Goal: Information Seeking & Learning: Compare options

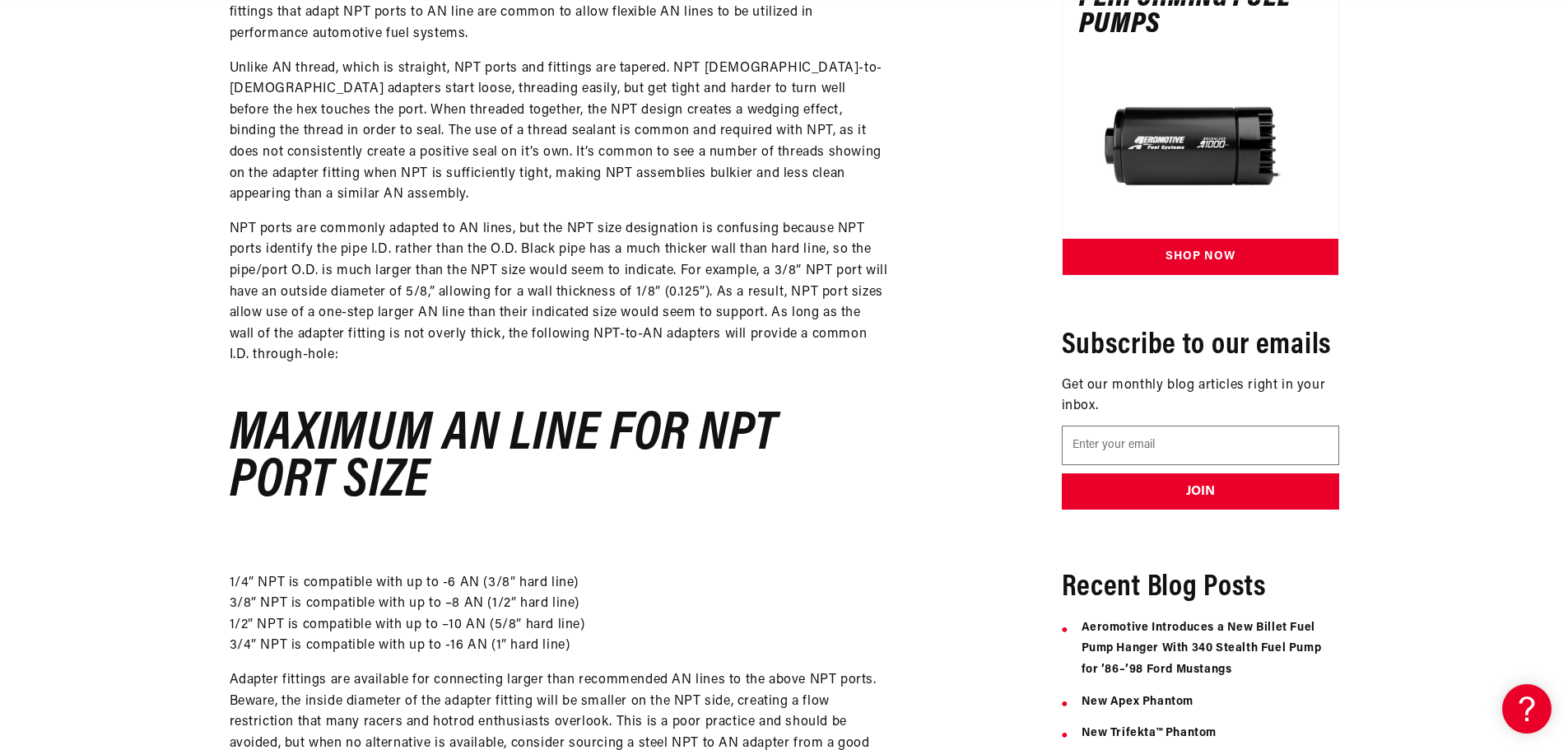
scroll to position [0, 1044]
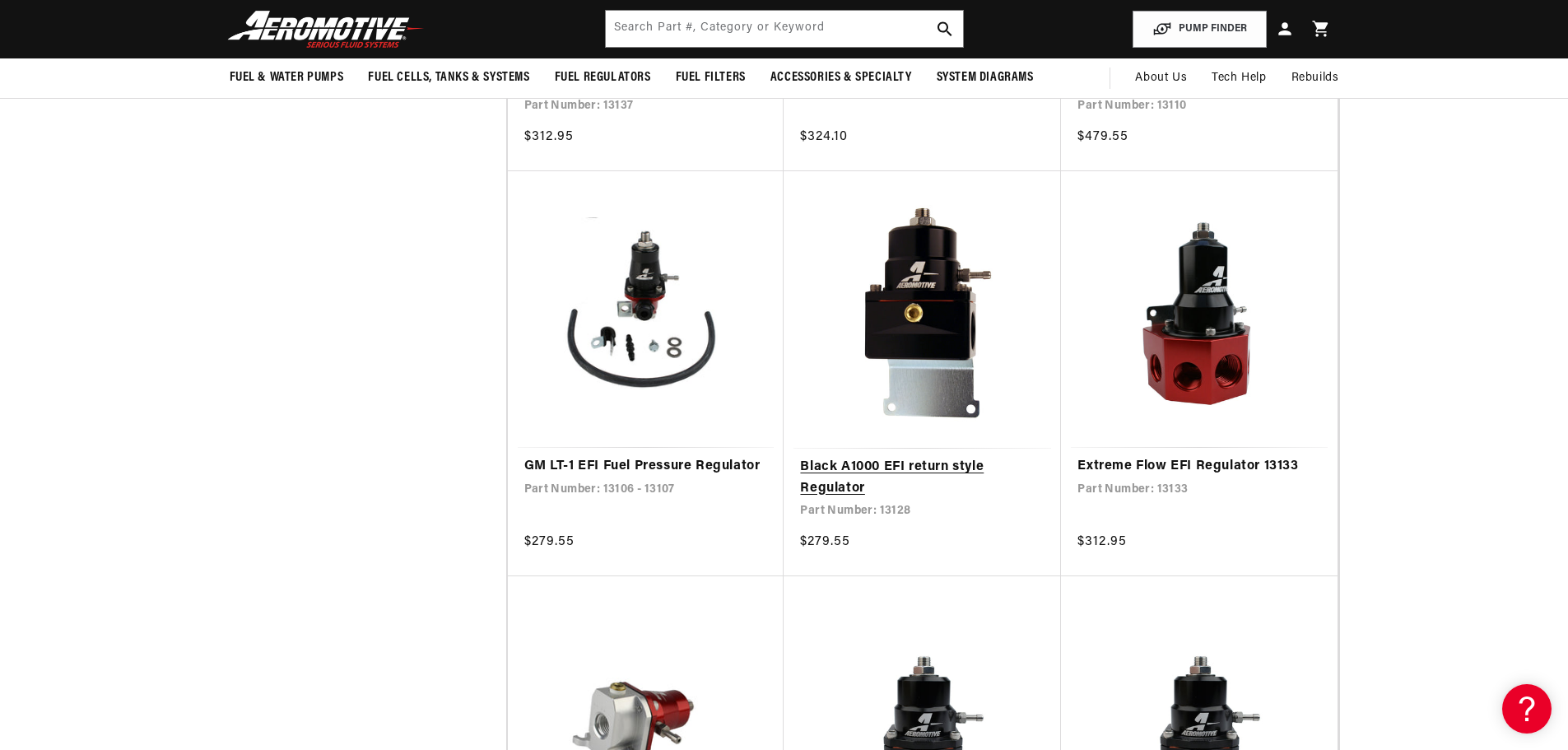
scroll to position [0, 3132]
click at [975, 463] on link "Black A1000 EFI return style Regulator" at bounding box center [922, 477] width 244 height 42
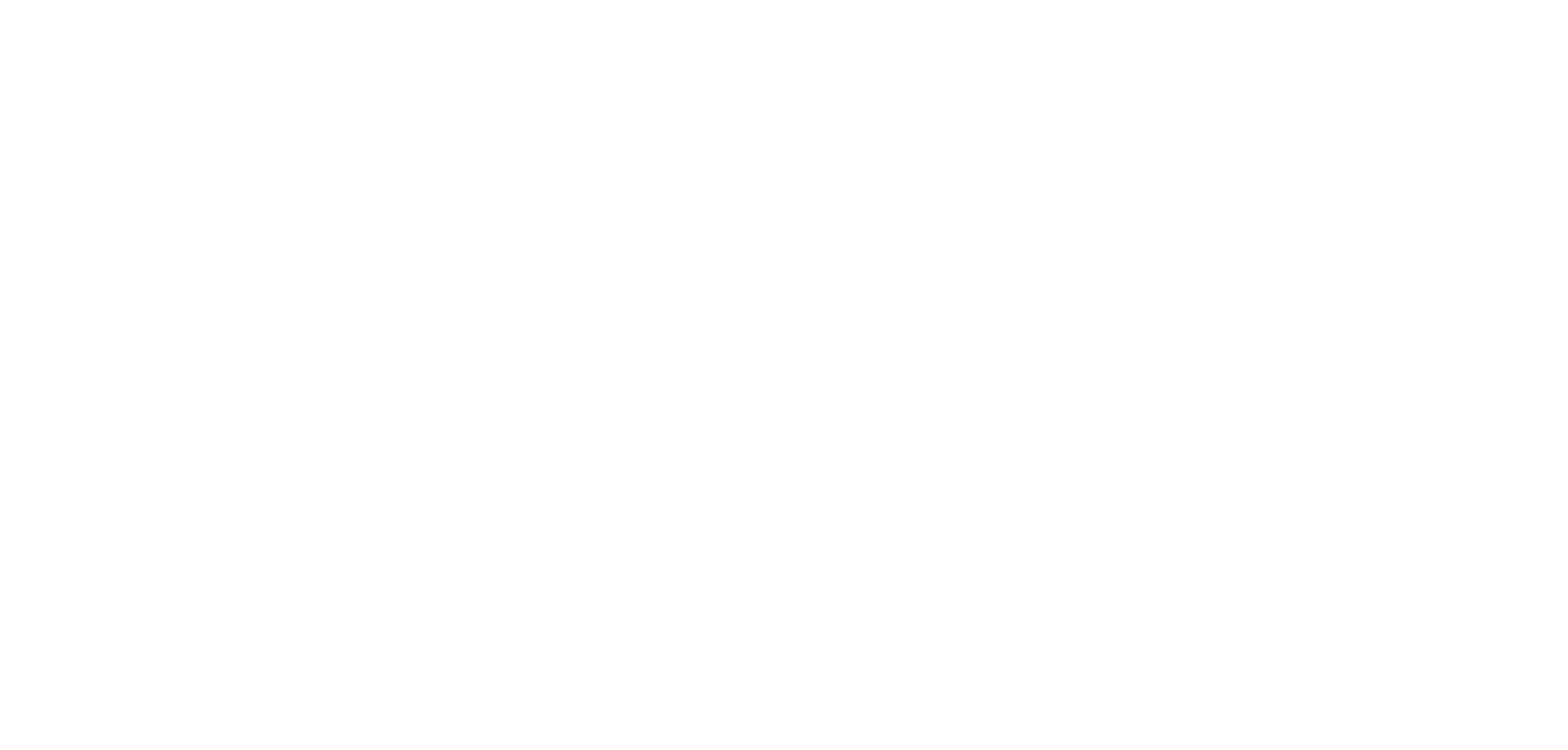
click at [0, 0] on html at bounding box center [0, 0] width 0 height 0
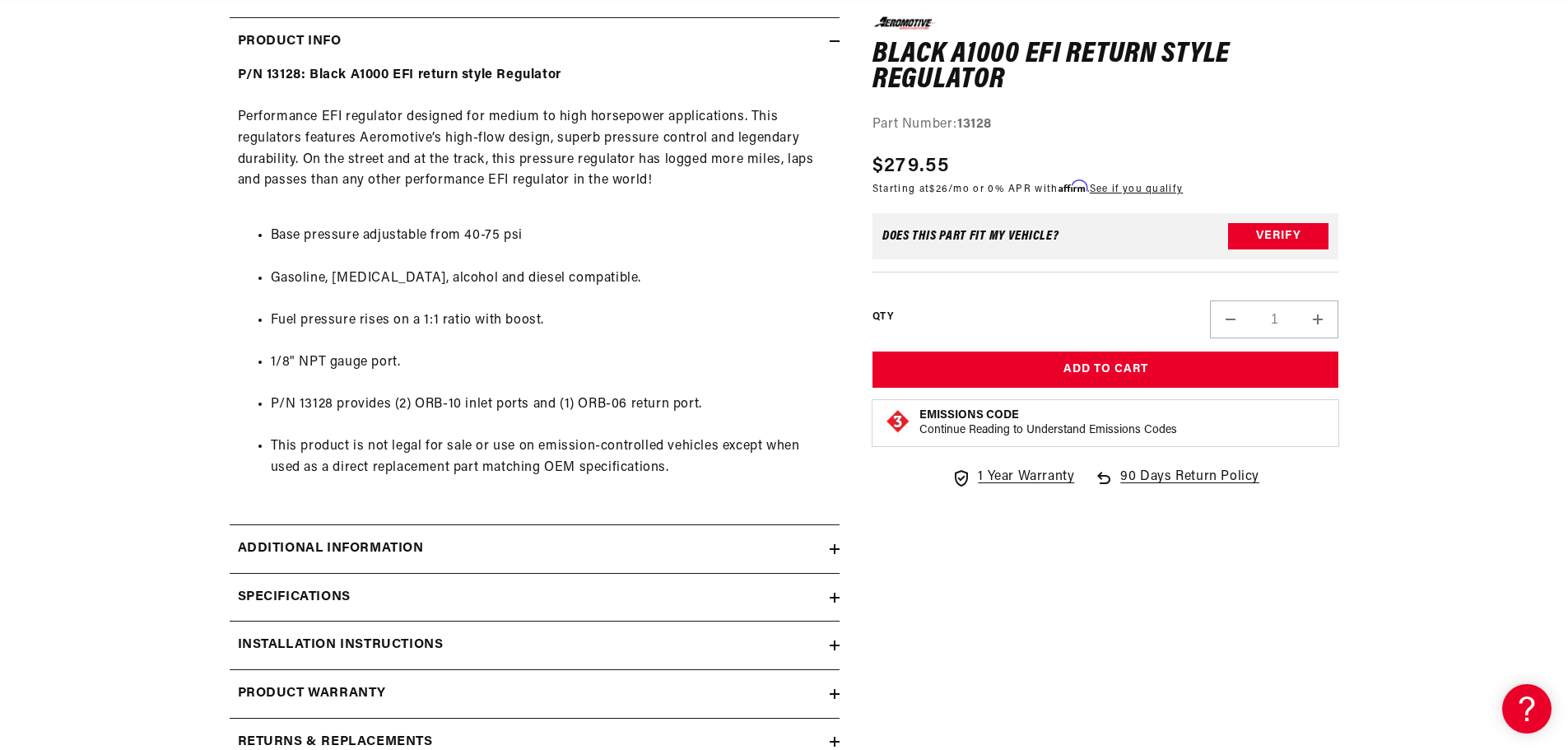
scroll to position [823, 0]
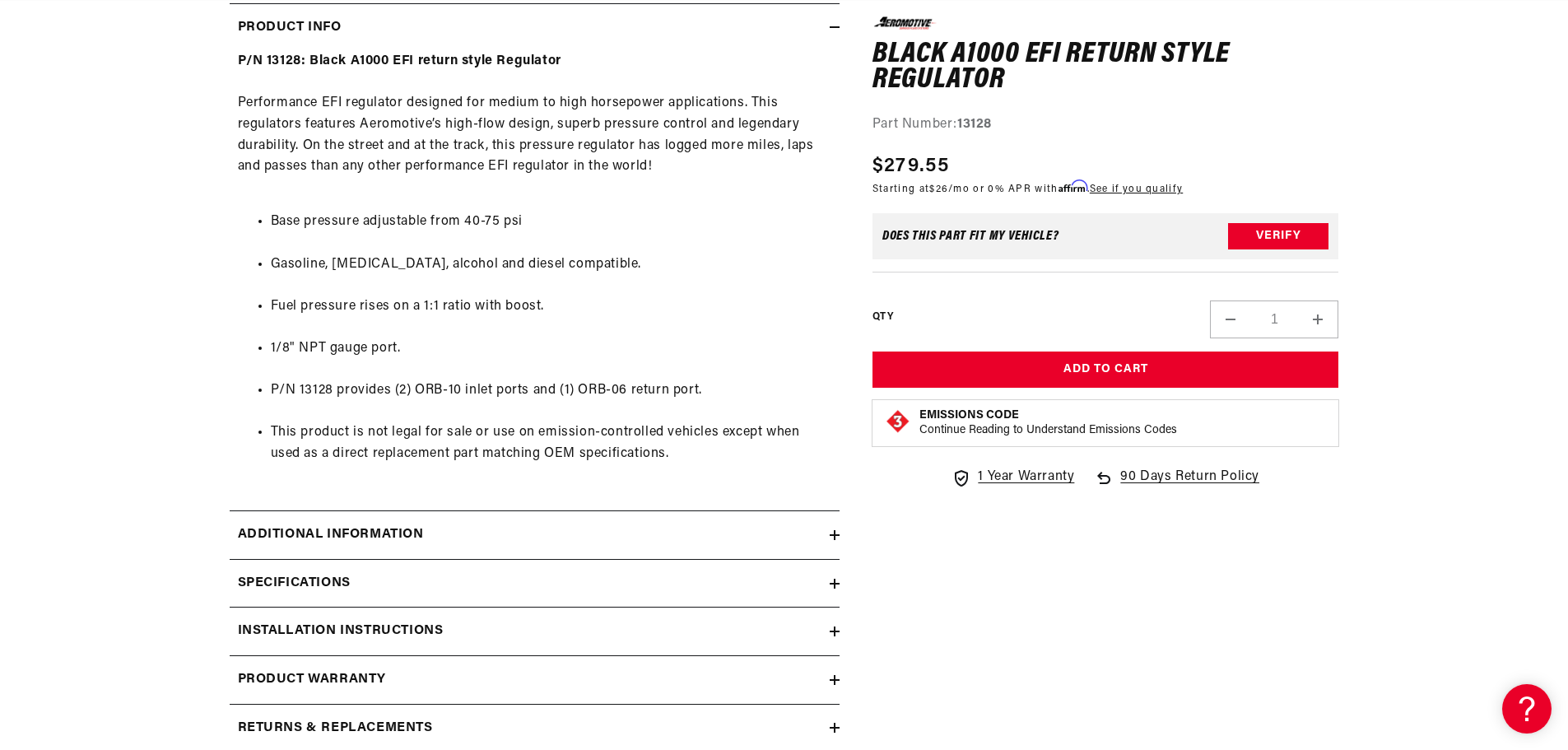
click at [736, 528] on div "Additional information" at bounding box center [529, 535] width 600 height 22
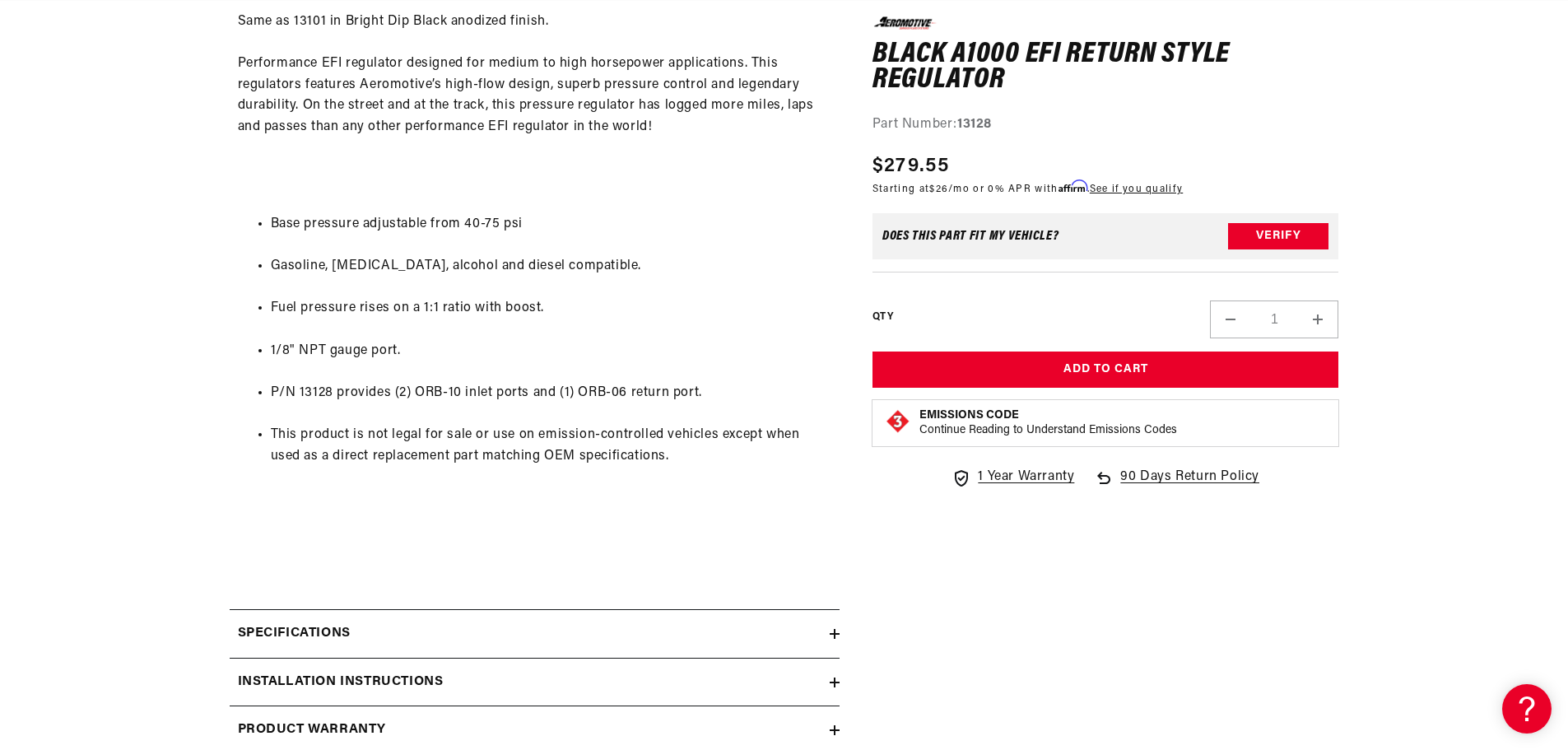
scroll to position [1400, 0]
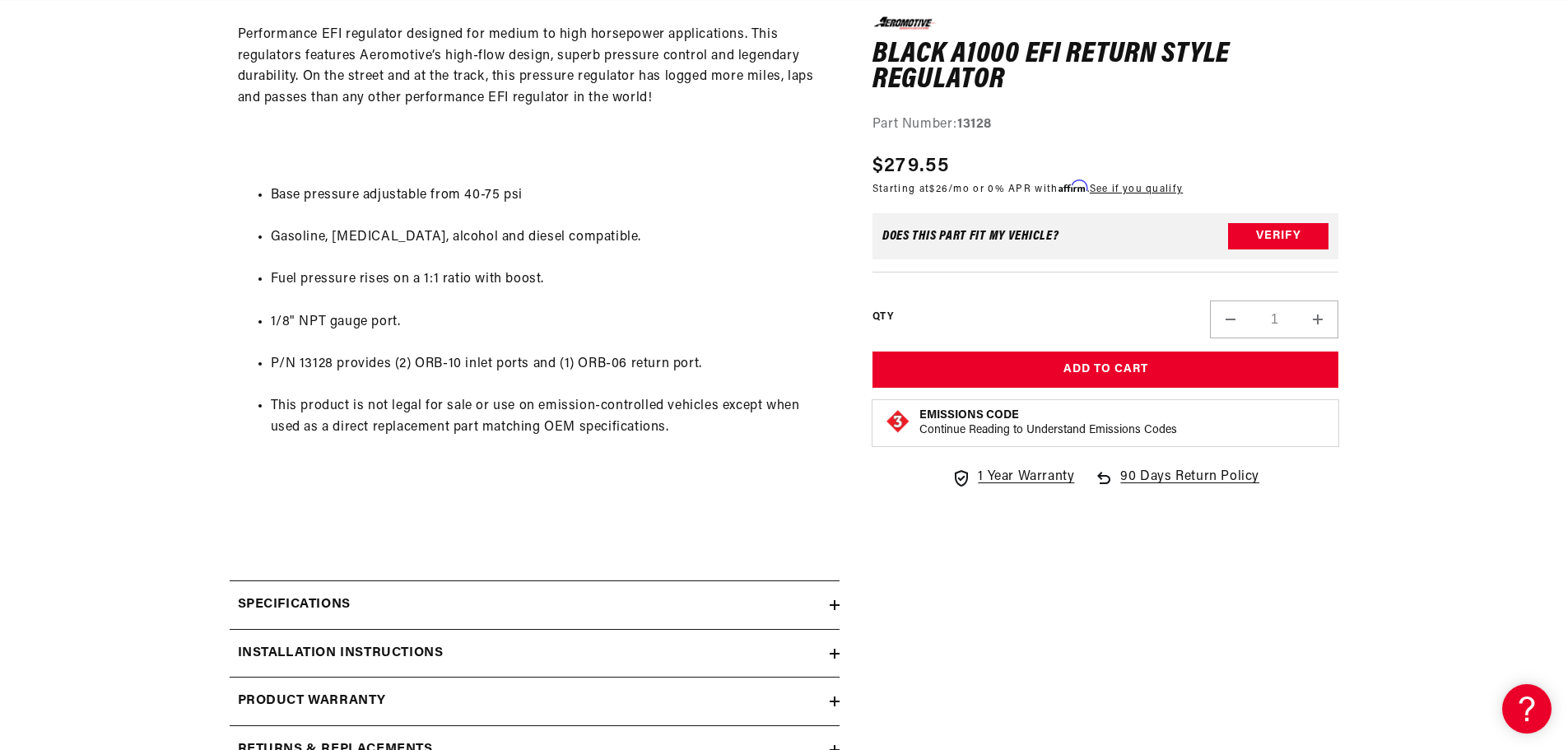
click at [746, 613] on div "Specifications" at bounding box center [529, 605] width 600 height 22
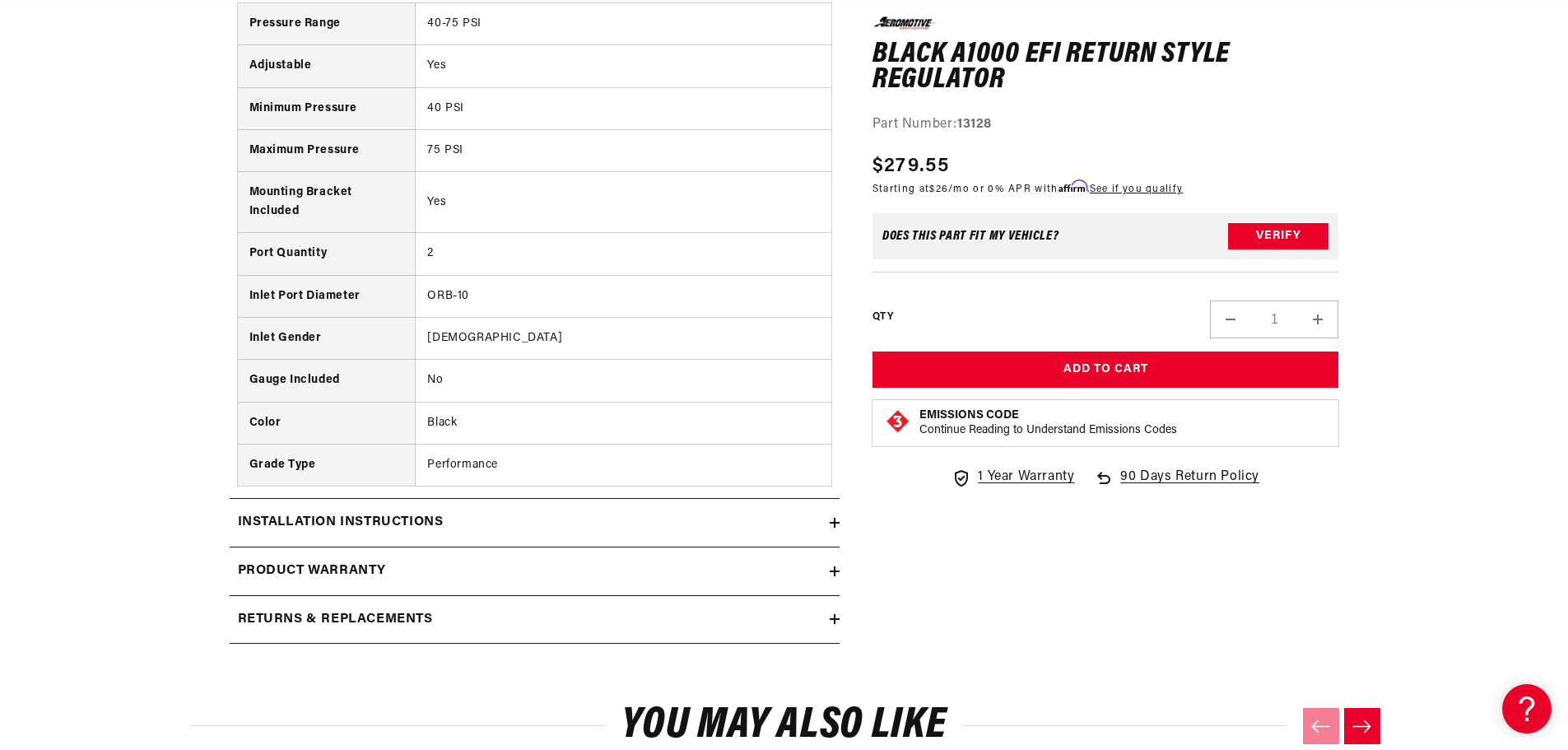
scroll to position [2058, 0]
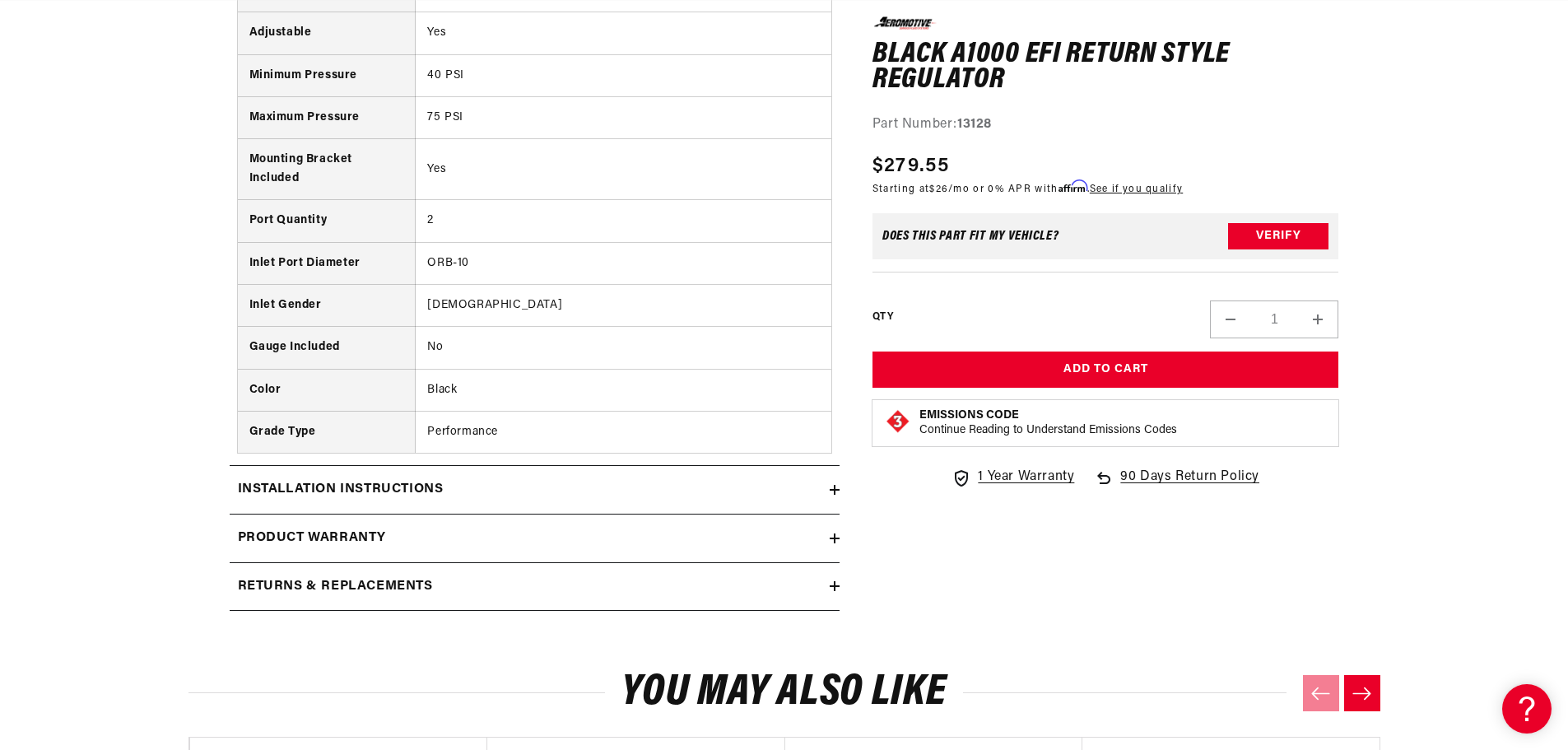
click at [750, 512] on summary "Installation Instructions" at bounding box center [534, 489] width 610 height 47
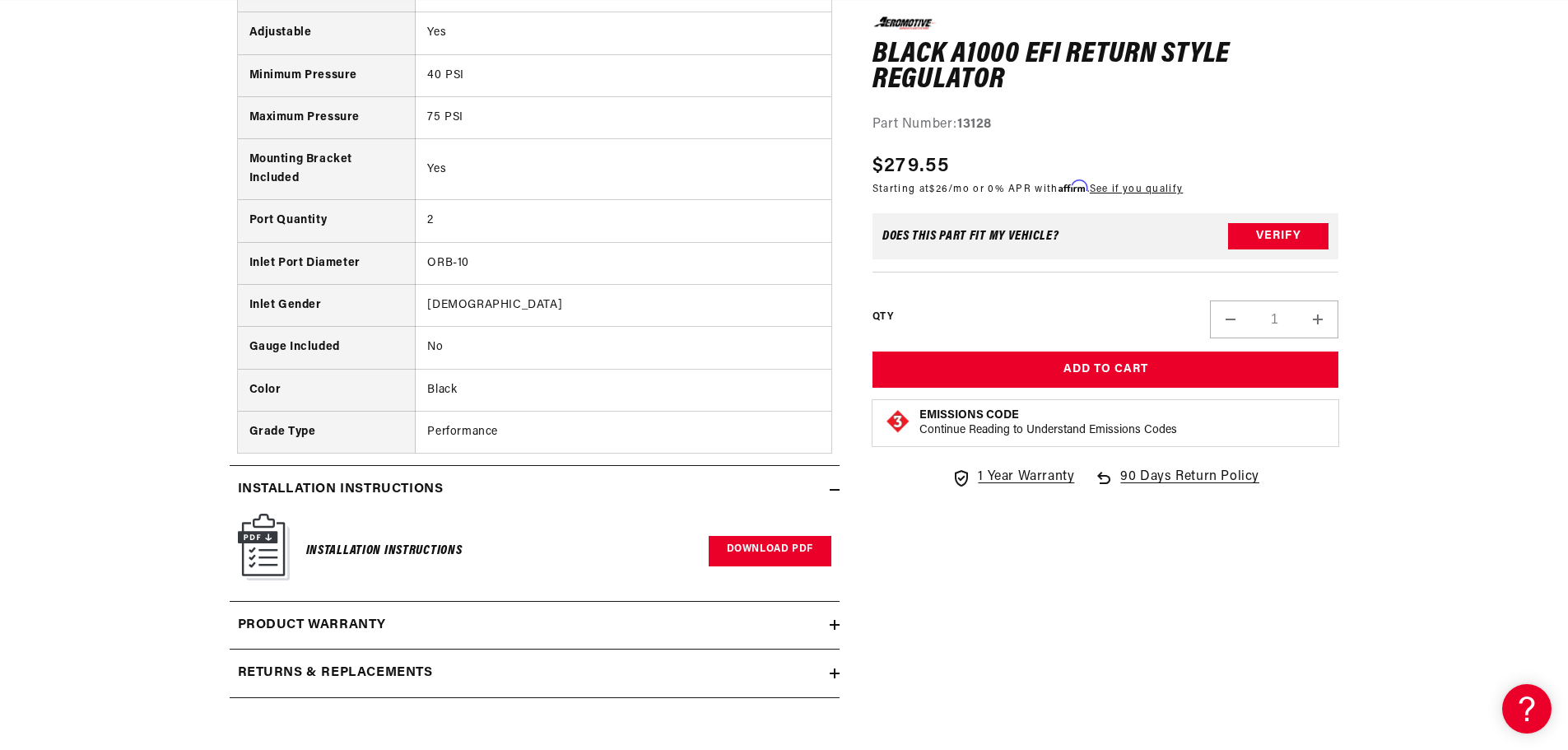
scroll to position [0, 9]
click at [776, 545] on link "Download PDF" at bounding box center [770, 551] width 123 height 30
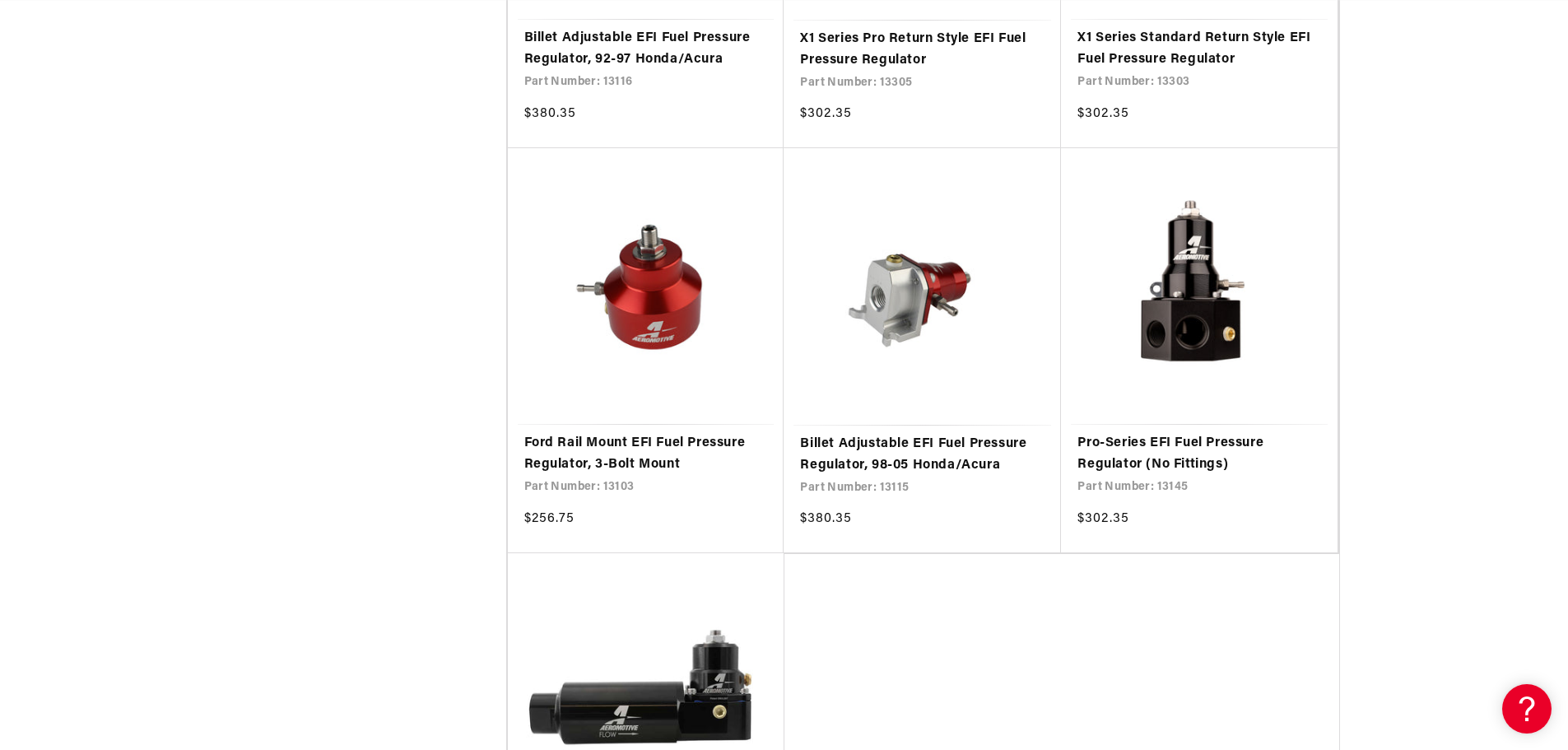
scroll to position [3540, 0]
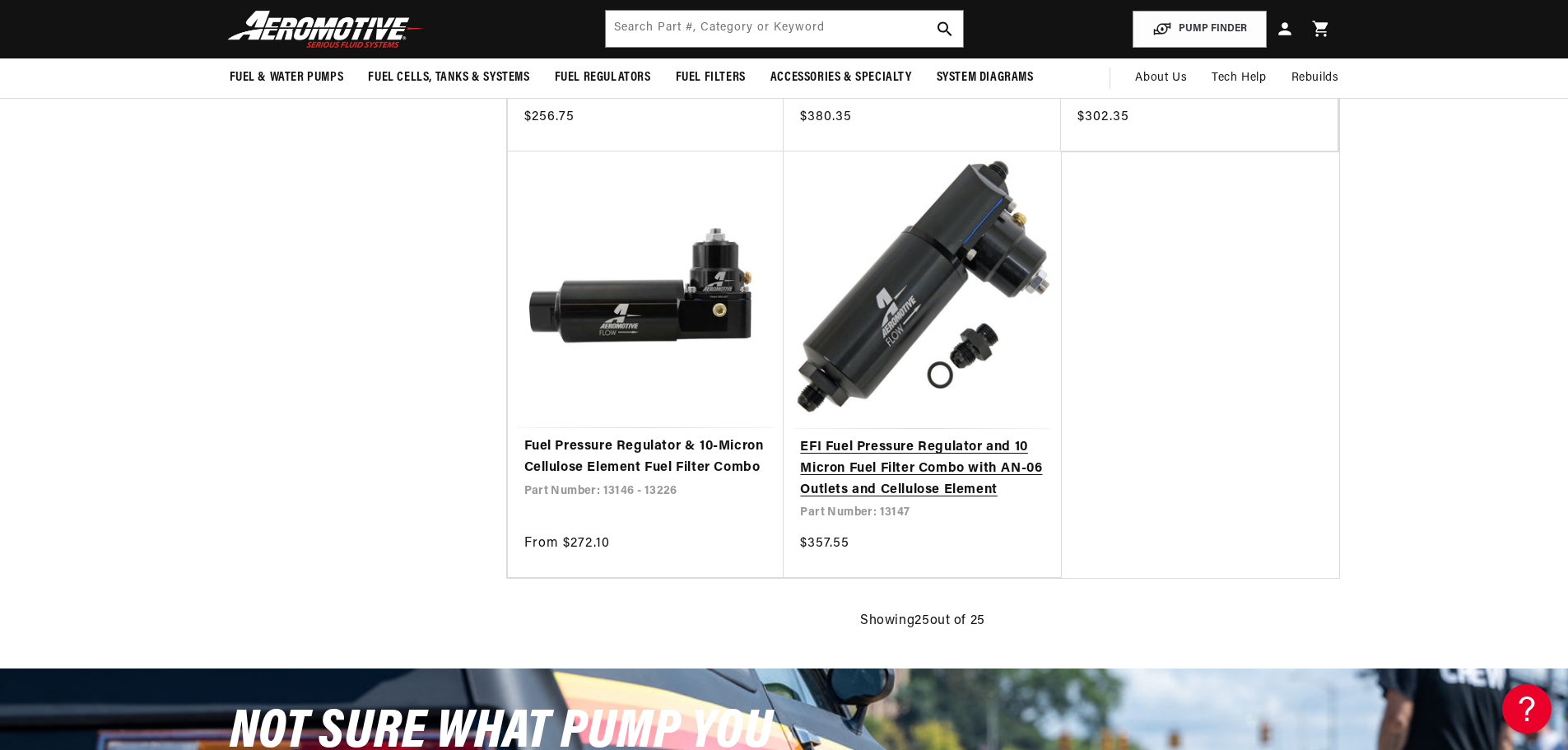
scroll to position [0, 9]
click at [908, 459] on link "EFI Fuel Pressure Regulator and 10 Micron Fuel Filter Combo with AN-06 Outlets …" at bounding box center [922, 469] width 244 height 63
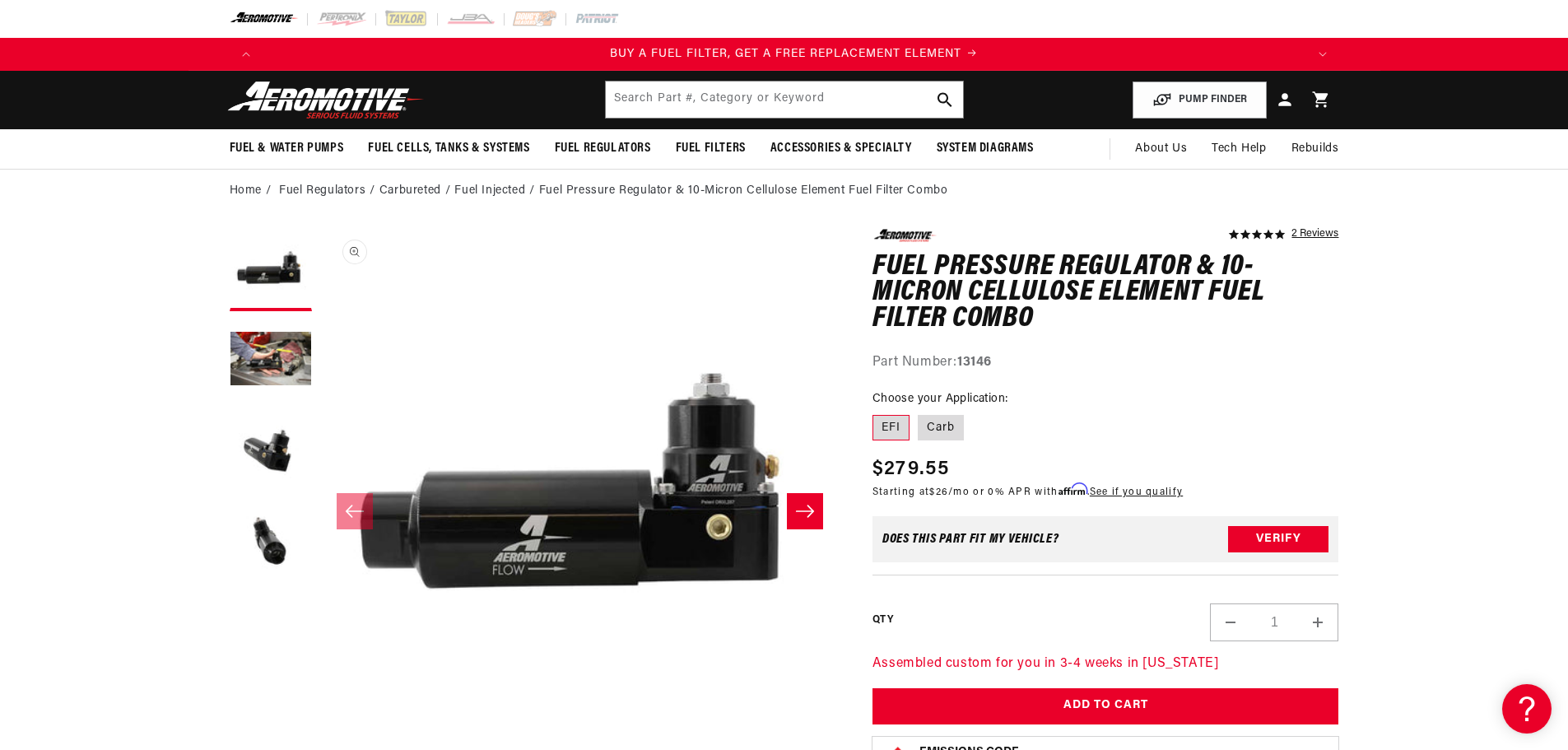
scroll to position [0, 1044]
click at [818, 503] on button "Slide right" at bounding box center [805, 511] width 36 height 36
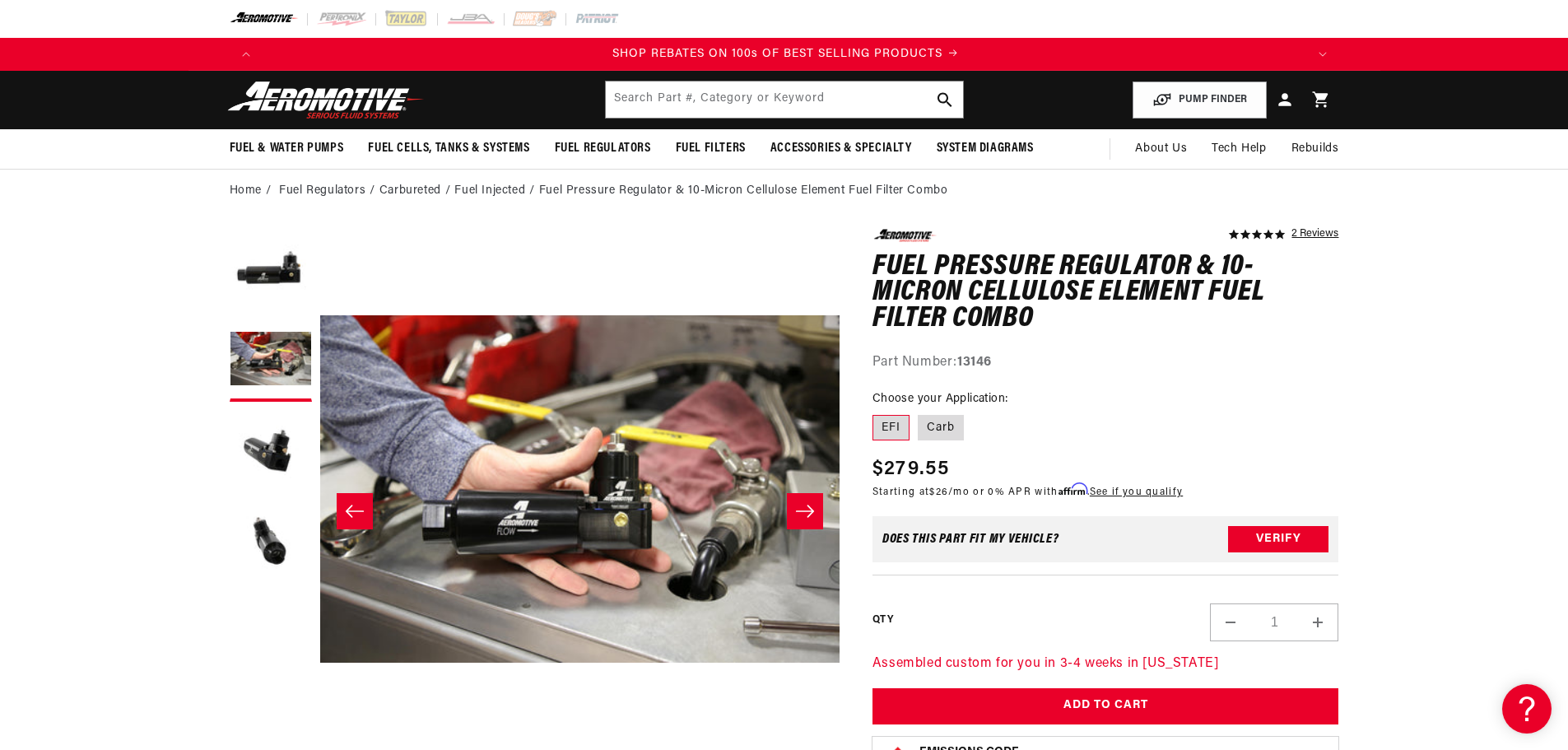
scroll to position [0, 2088]
click at [818, 503] on button "Slide right" at bounding box center [805, 511] width 36 height 36
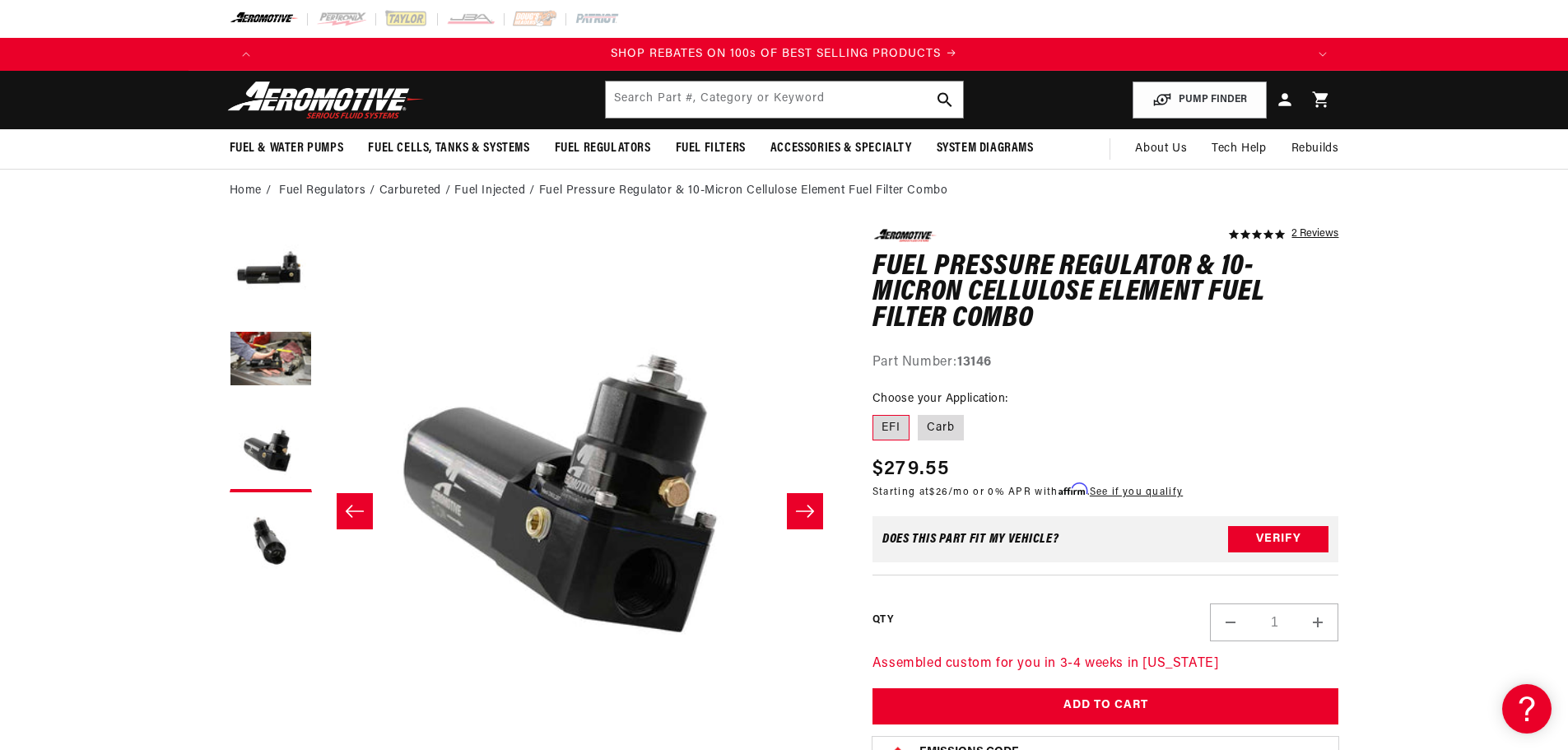
click at [818, 503] on button "Slide right" at bounding box center [805, 511] width 36 height 36
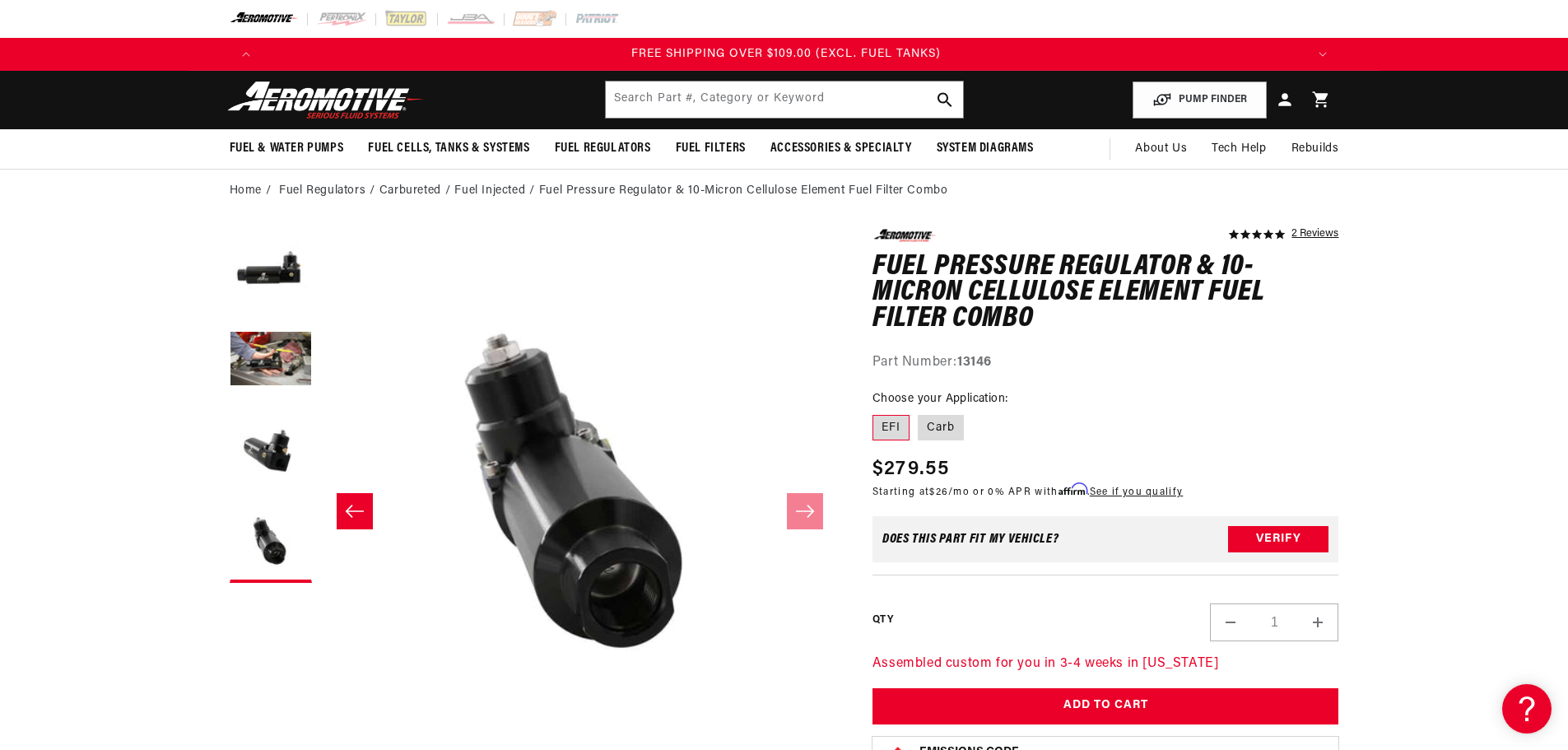
scroll to position [0, 3132]
click at [348, 510] on icon "Slide left" at bounding box center [354, 511] width 18 height 12
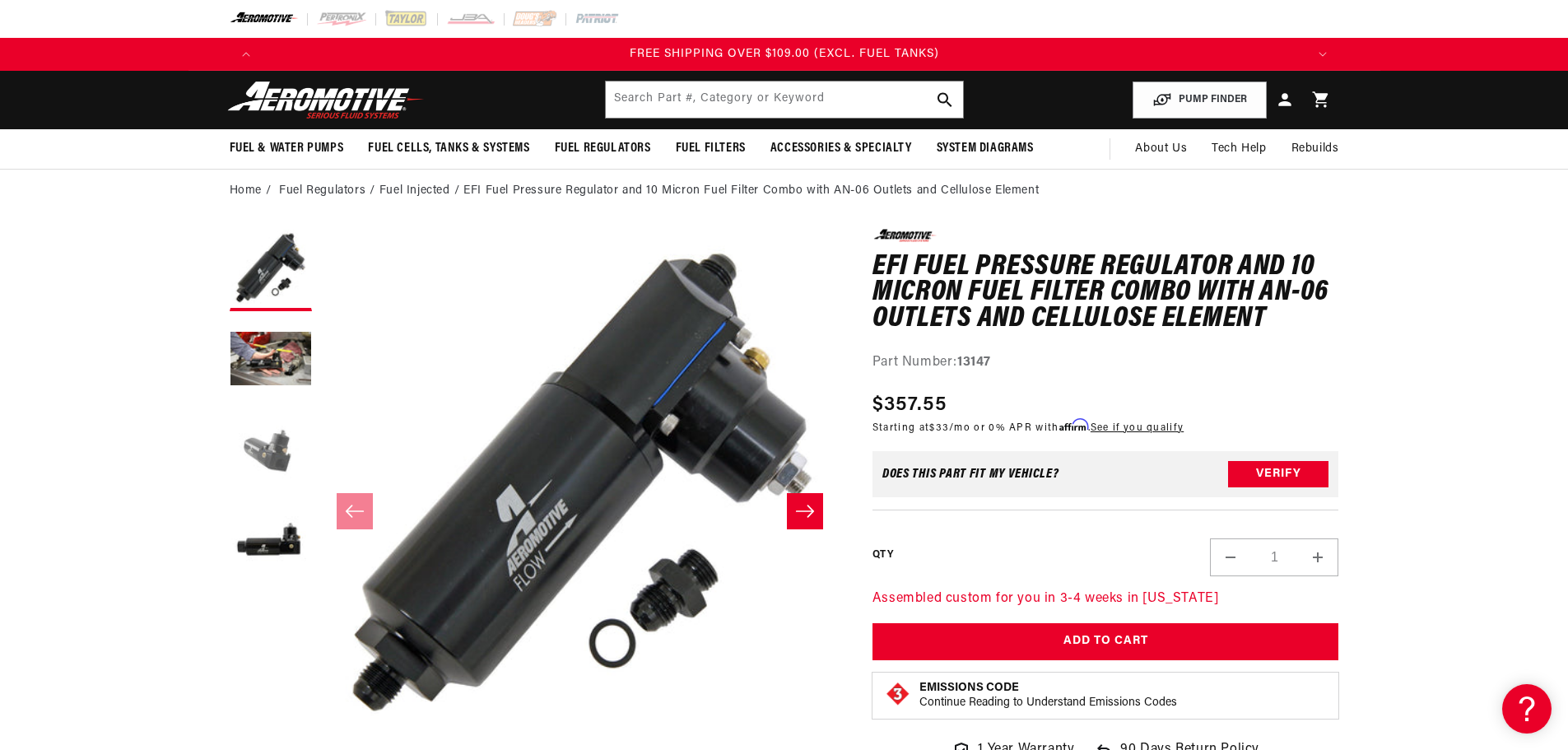
click at [267, 449] on button "Load image 3 in gallery view" at bounding box center [270, 451] width 82 height 82
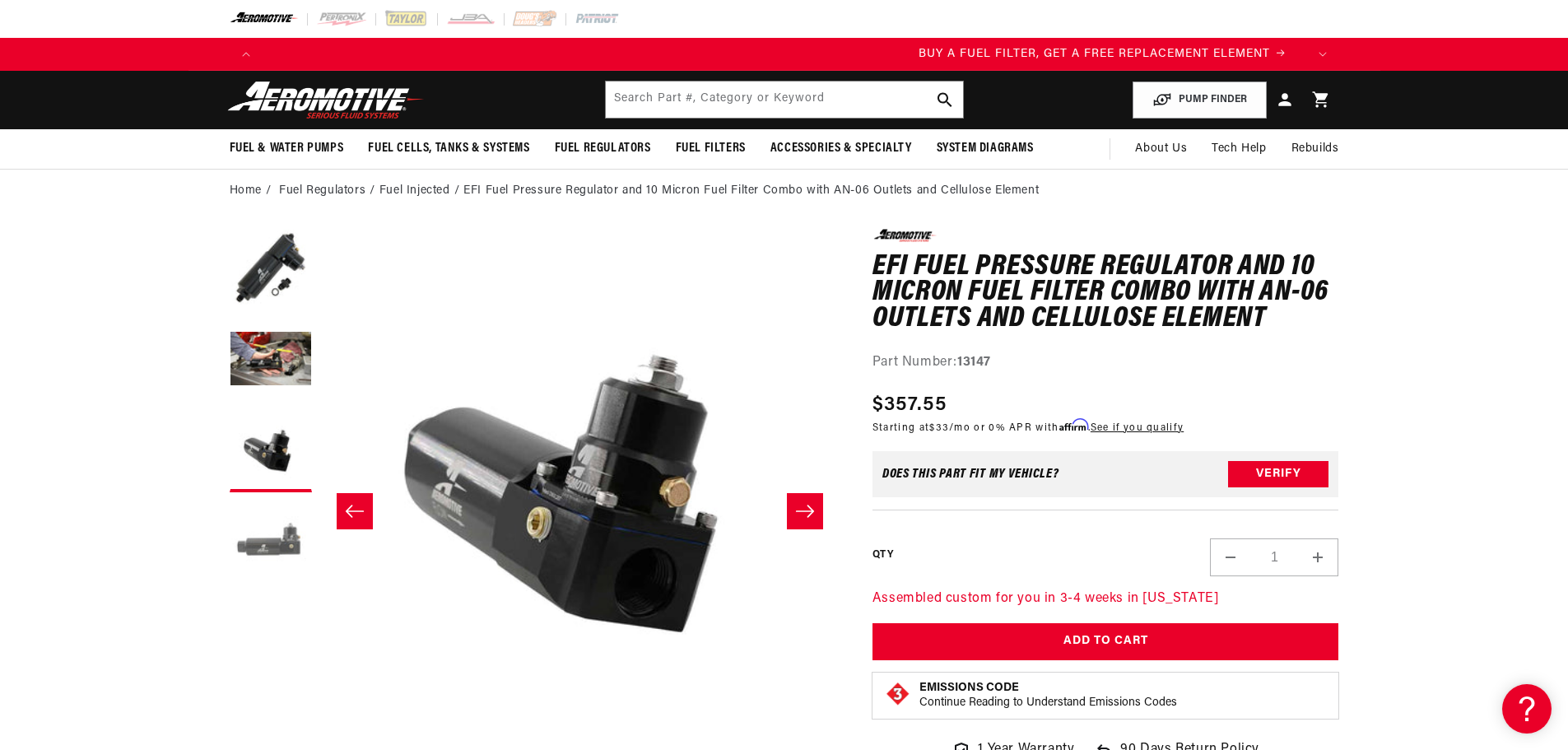
scroll to position [0, 1040]
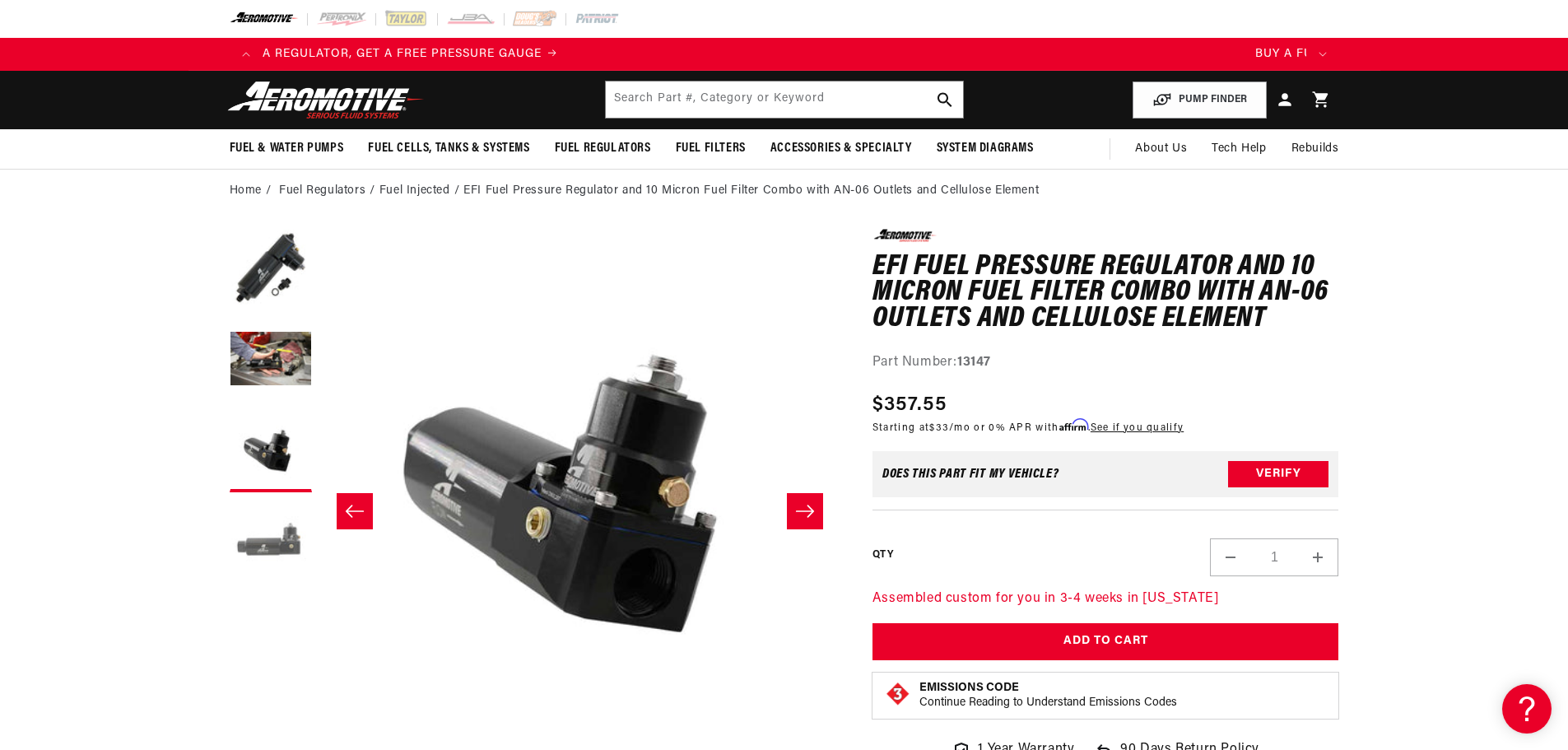
click at [271, 507] on button "Load image 4 in gallery view" at bounding box center [270, 541] width 82 height 82
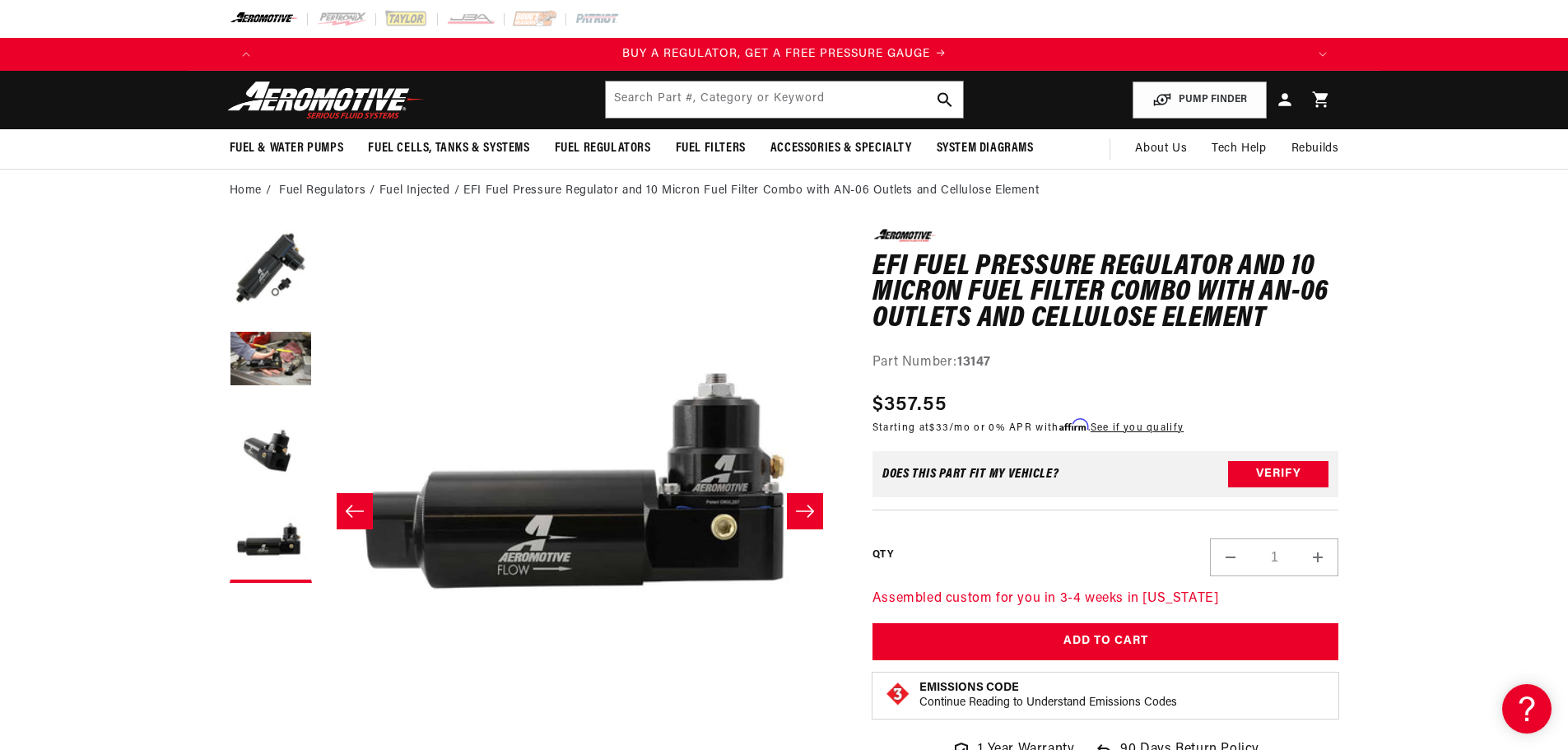
scroll to position [0, 1559]
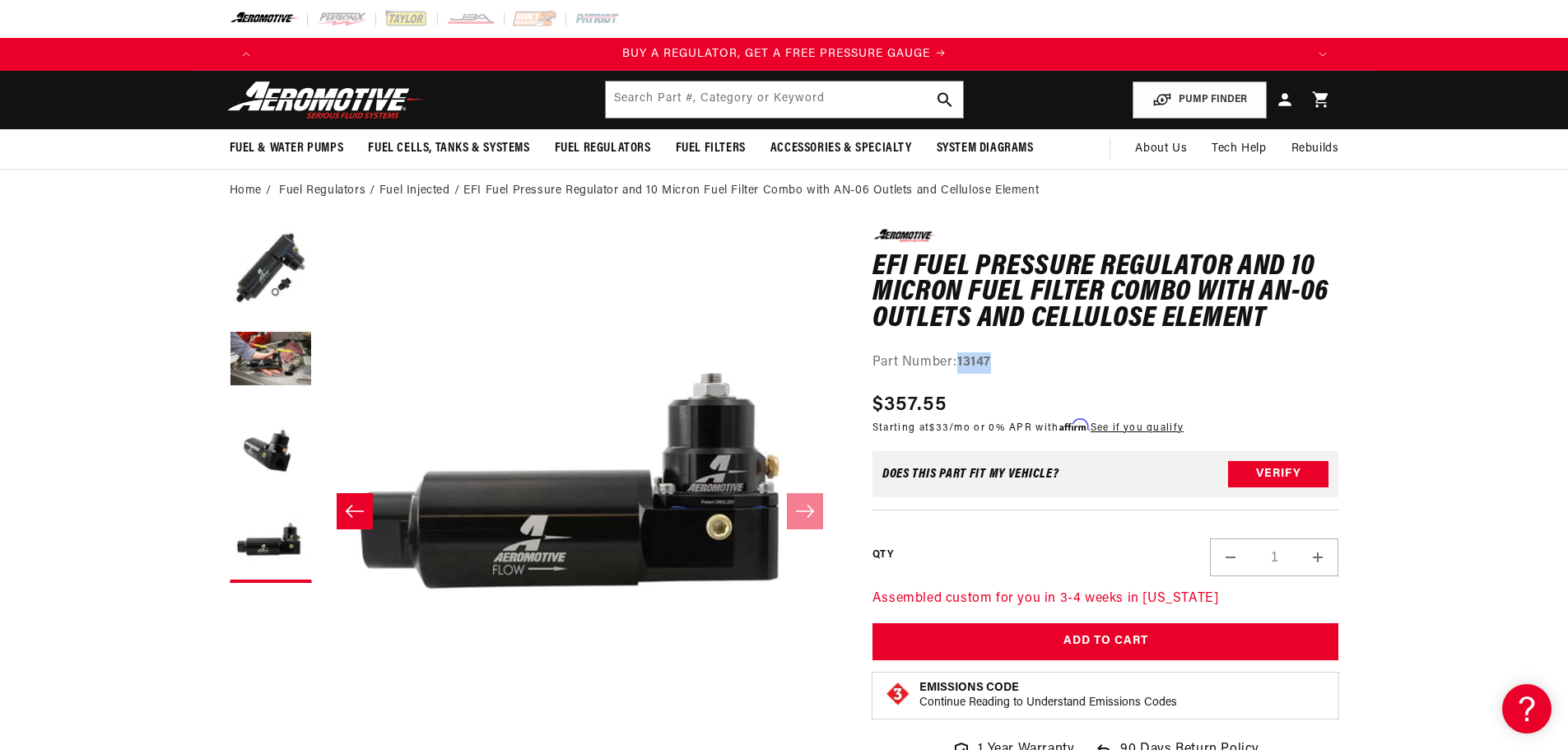
drag, startPoint x: 999, startPoint y: 360, endPoint x: 962, endPoint y: 361, distance: 37.0
click at [962, 361] on div "Part Number: 13147" at bounding box center [1105, 362] width 467 height 22
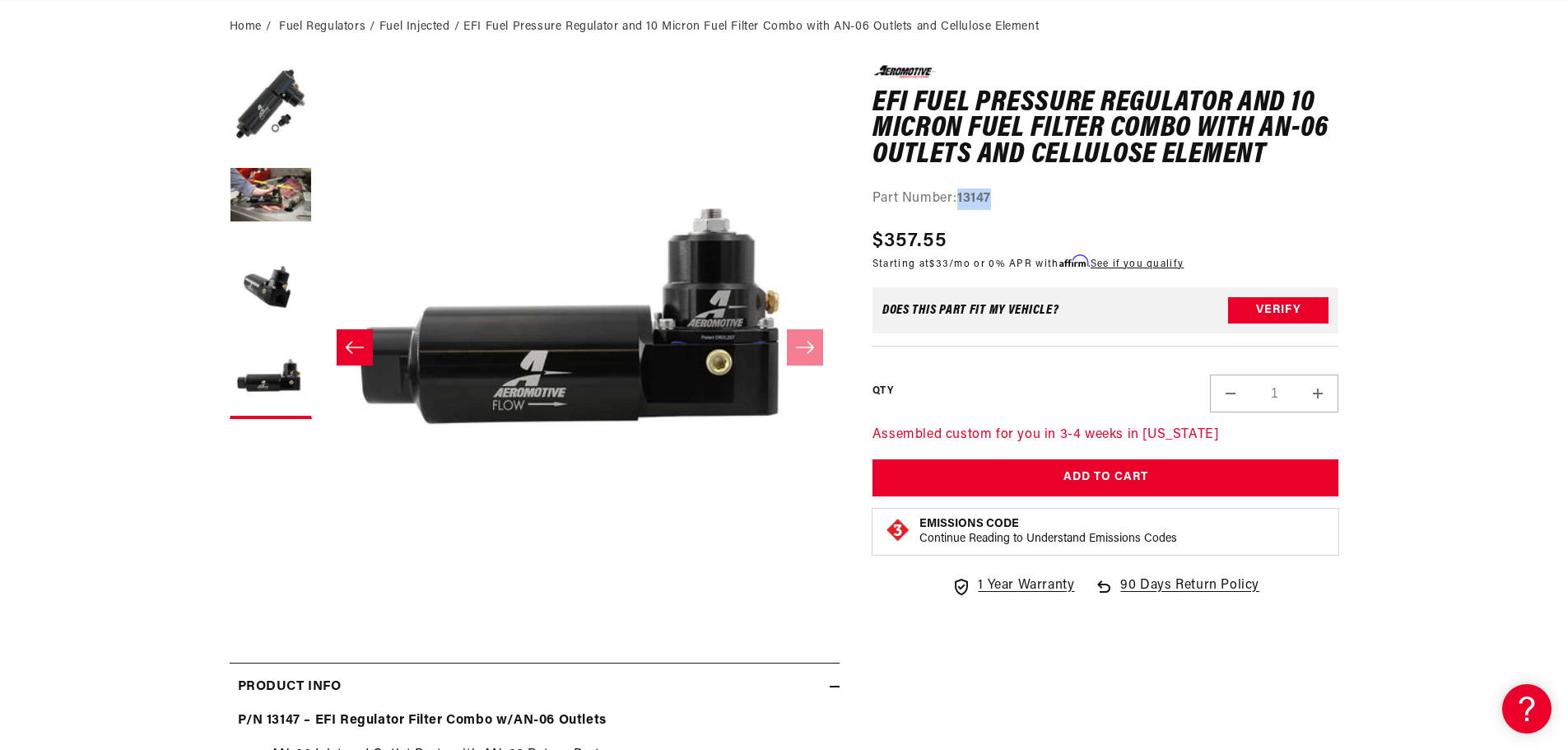
scroll to position [494, 0]
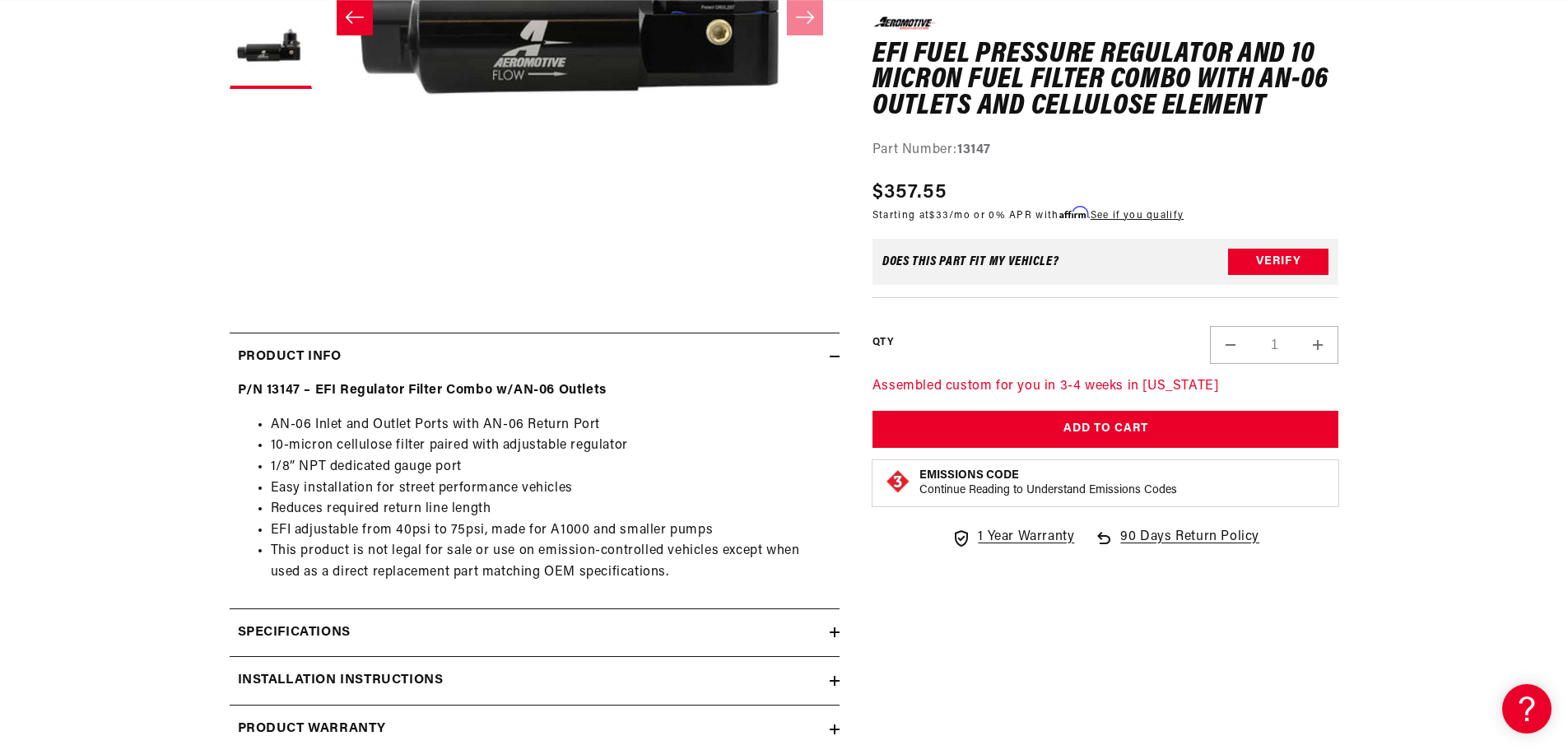
click at [748, 623] on div "Specifications" at bounding box center [529, 633] width 600 height 22
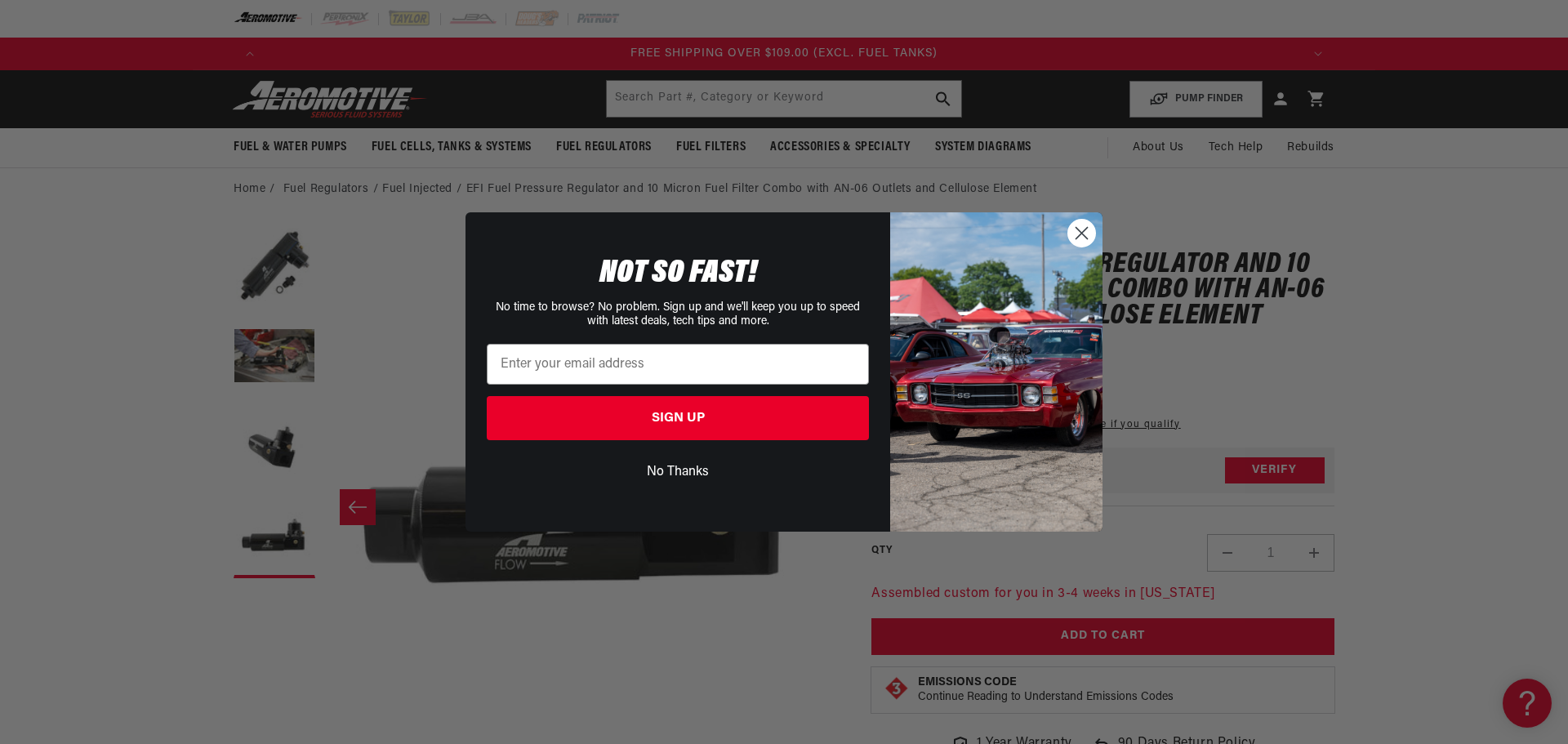
scroll to position [0, 3050]
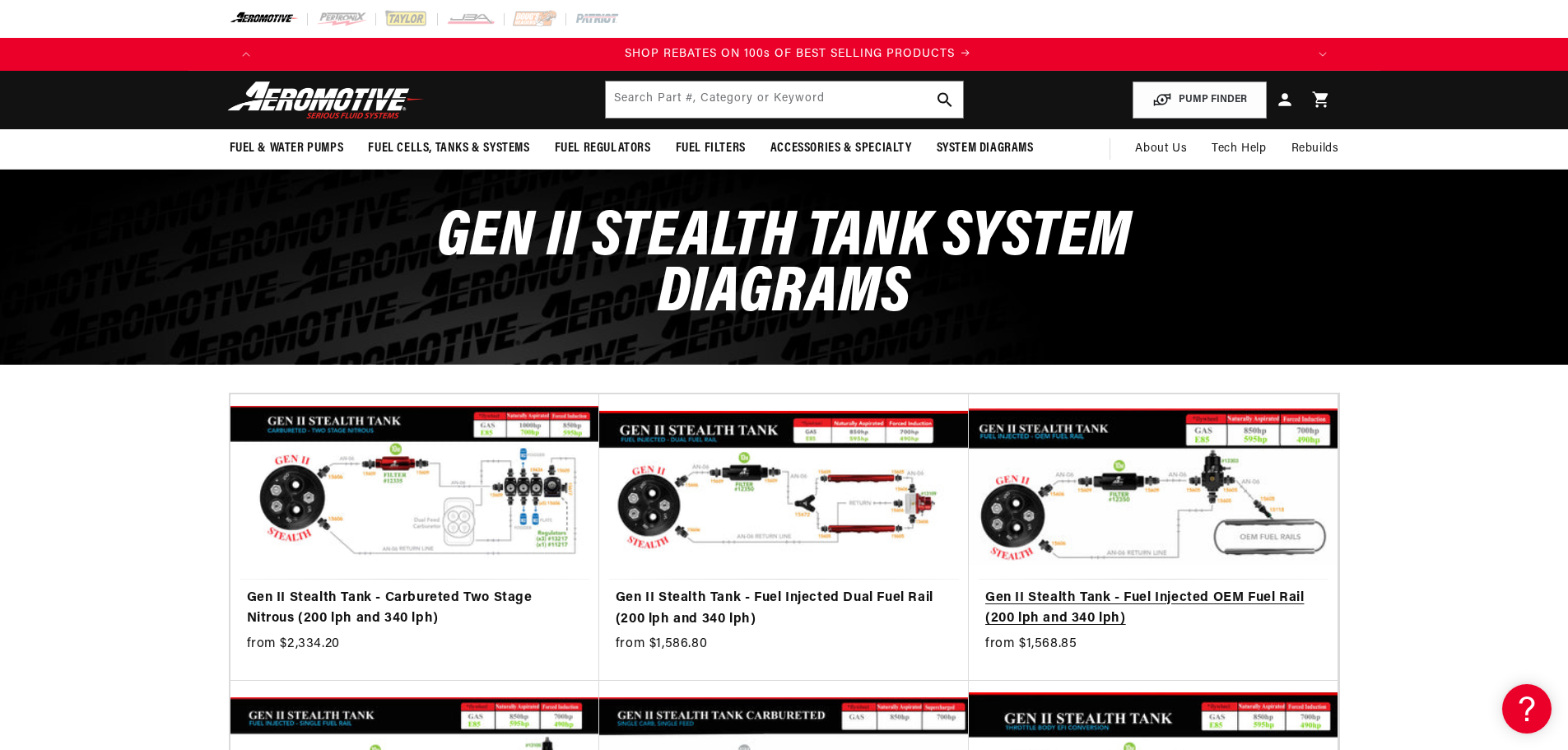
scroll to position [0, 2088]
click at [1211, 601] on link "Gen II Stealth Tank - Fuel Injected OEM Fuel Rail (200 lph and 340 lph)" at bounding box center [1153, 608] width 336 height 42
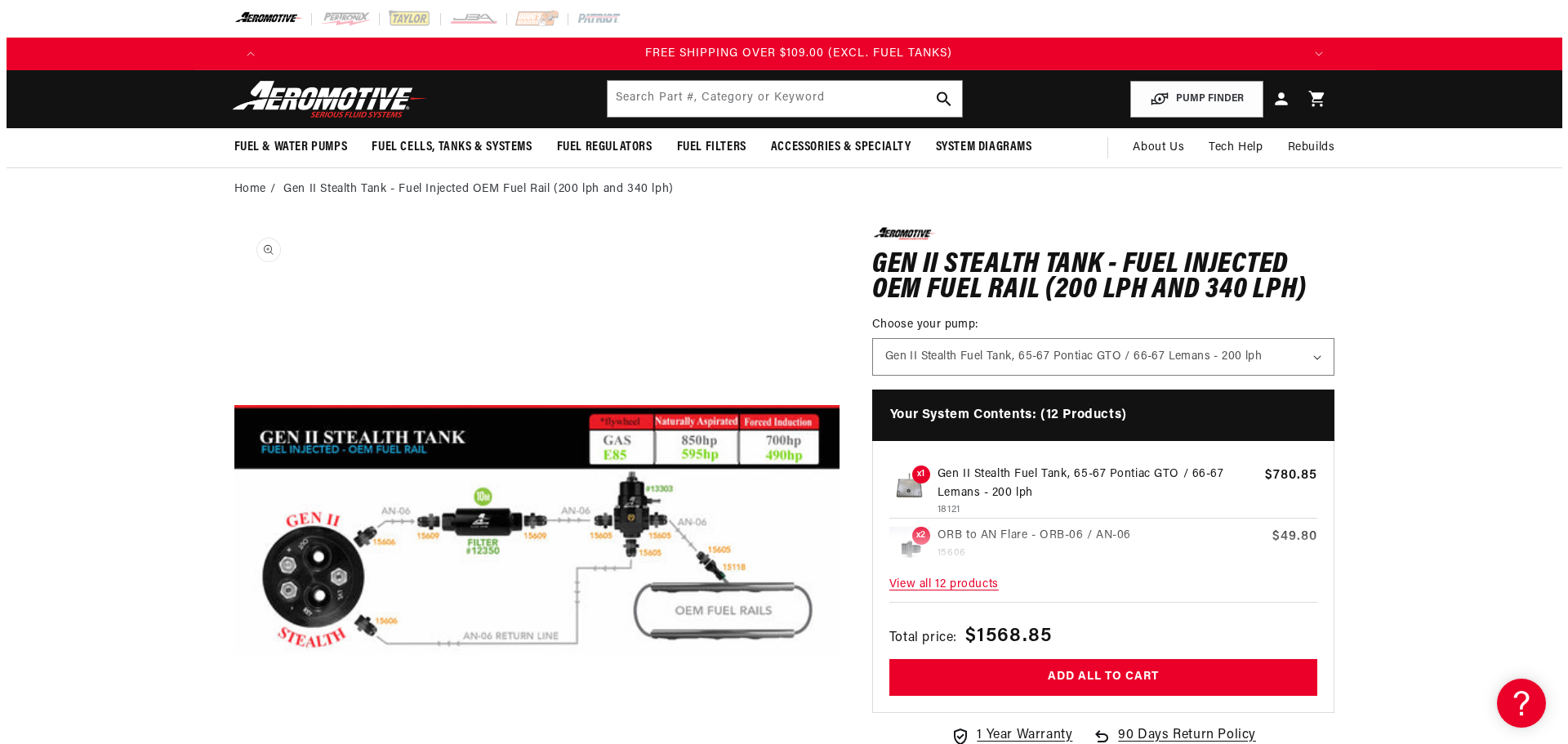
scroll to position [0, 3106]
